Goal: Task Accomplishment & Management: Use online tool/utility

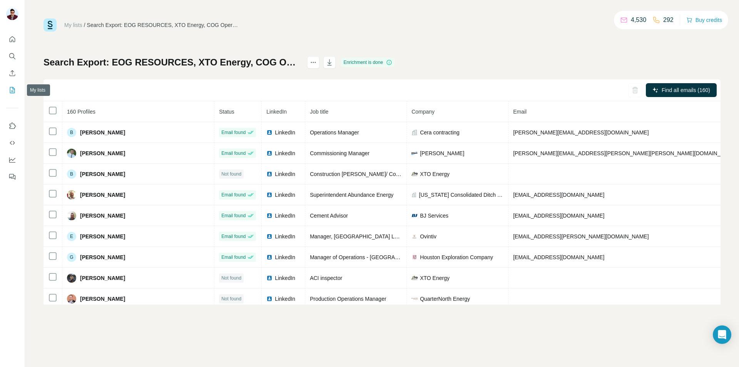
click at [10, 95] on button "My lists" at bounding box center [12, 90] width 12 height 14
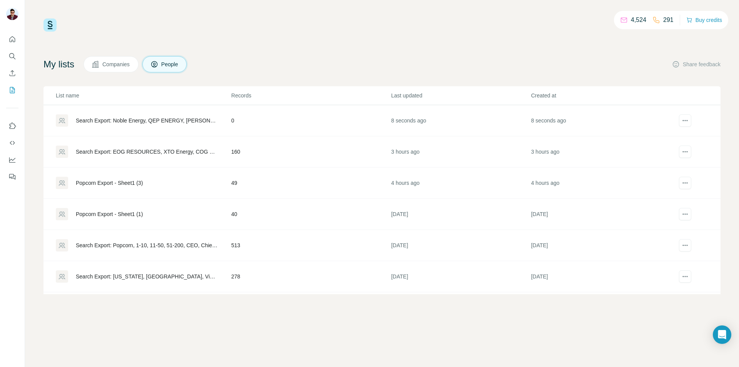
click at [173, 327] on div "4,524 291 Buy credits My lists Companies People Share feedback List name Record…" at bounding box center [382, 183] width 714 height 367
click at [152, 123] on div "Search Export: Noble Energy, QEP ENERGY, [PERSON_NAME] Exploration %26 Producti…" at bounding box center [147, 121] width 142 height 8
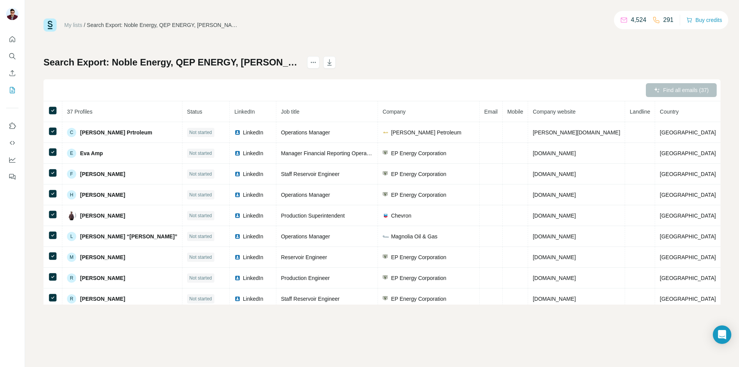
click at [685, 89] on div "Find all emails (37)" at bounding box center [381, 90] width 677 height 22
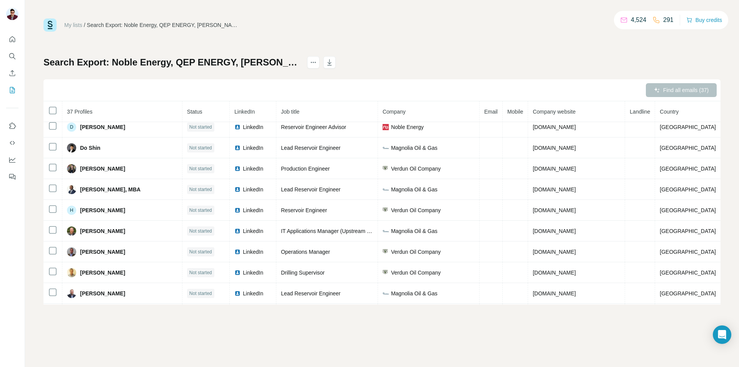
scroll to position [441, 0]
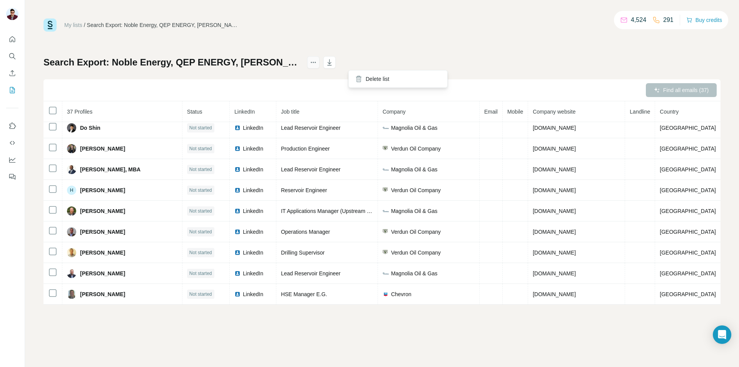
click at [317, 61] on icon "actions" at bounding box center [313, 62] width 8 height 8
click at [317, 60] on icon "actions" at bounding box center [313, 62] width 8 height 8
drag, startPoint x: 587, startPoint y: 59, endPoint x: 668, endPoint y: 77, distance: 82.3
click at [588, 59] on div "Search Export: Noble Energy, QEP ENERGY, Murphy Exploration %26 Production Comp…" at bounding box center [381, 180] width 677 height 248
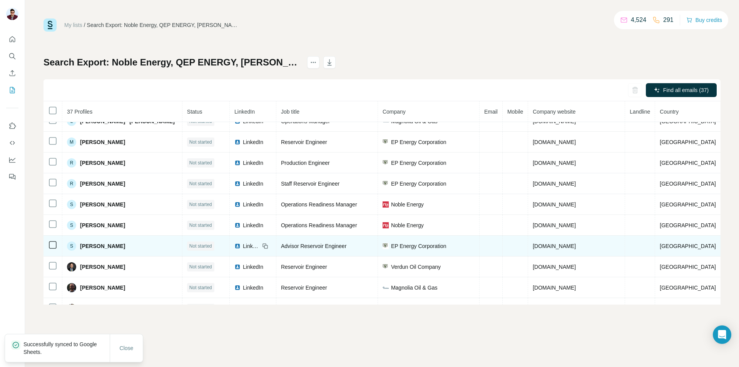
scroll to position [0, 0]
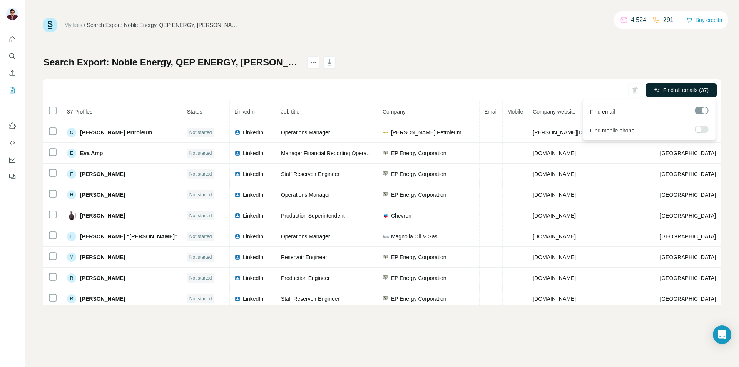
click at [684, 86] on span "Find all emails (37)" at bounding box center [685, 90] width 45 height 8
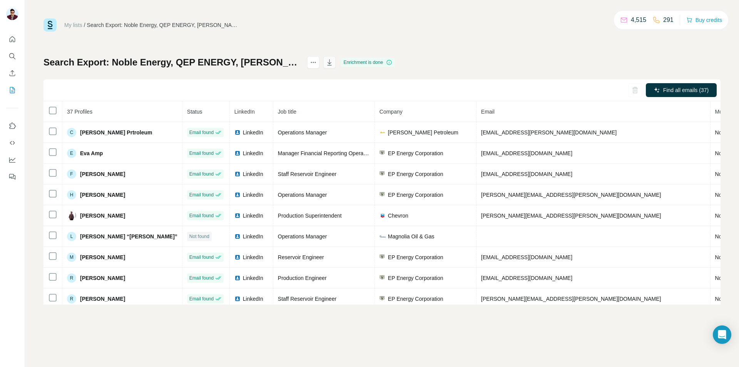
click at [333, 59] on icon "button" at bounding box center [329, 62] width 8 height 8
